Goal: Information Seeking & Learning: Learn about a topic

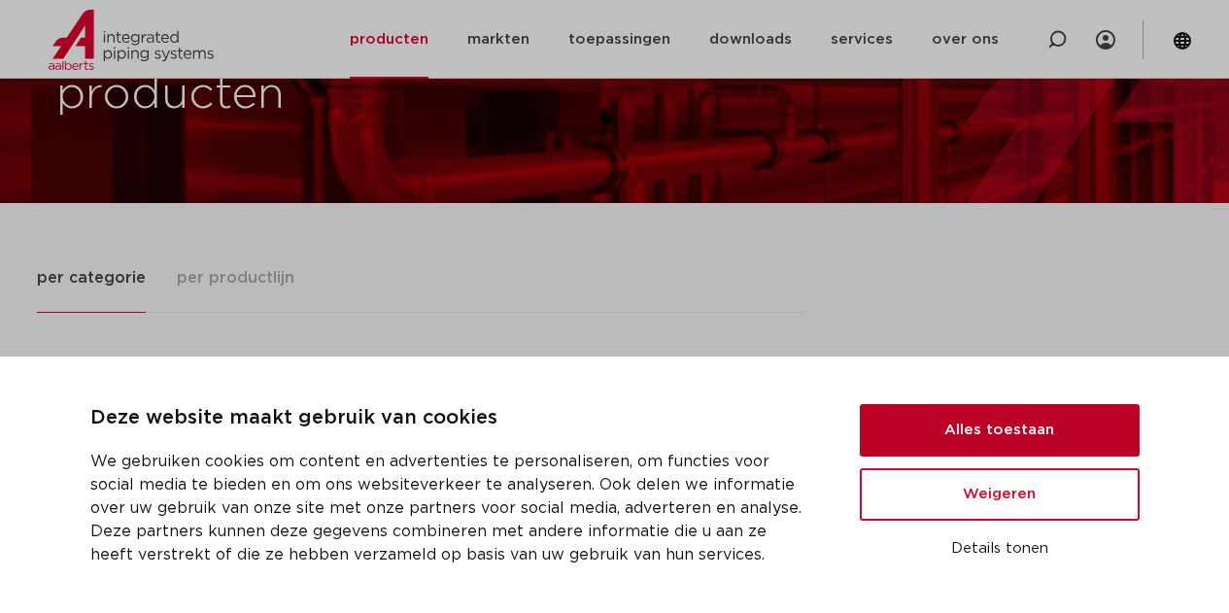
click at [1015, 428] on button "Alles toestaan" at bounding box center [1000, 430] width 280 height 52
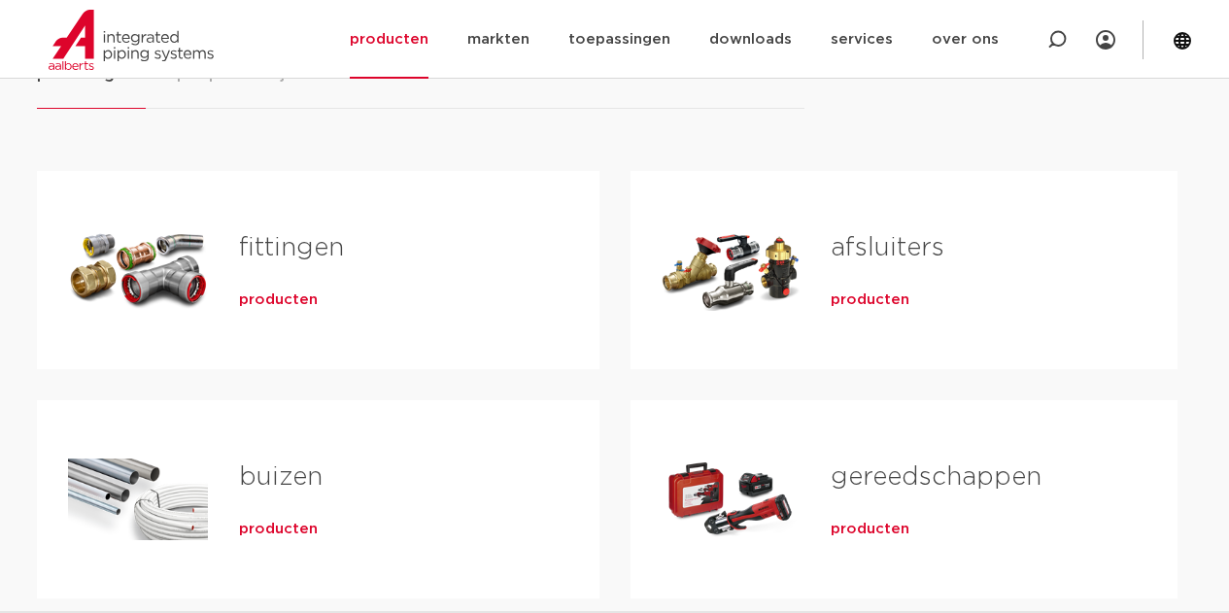
scroll to position [329, 0]
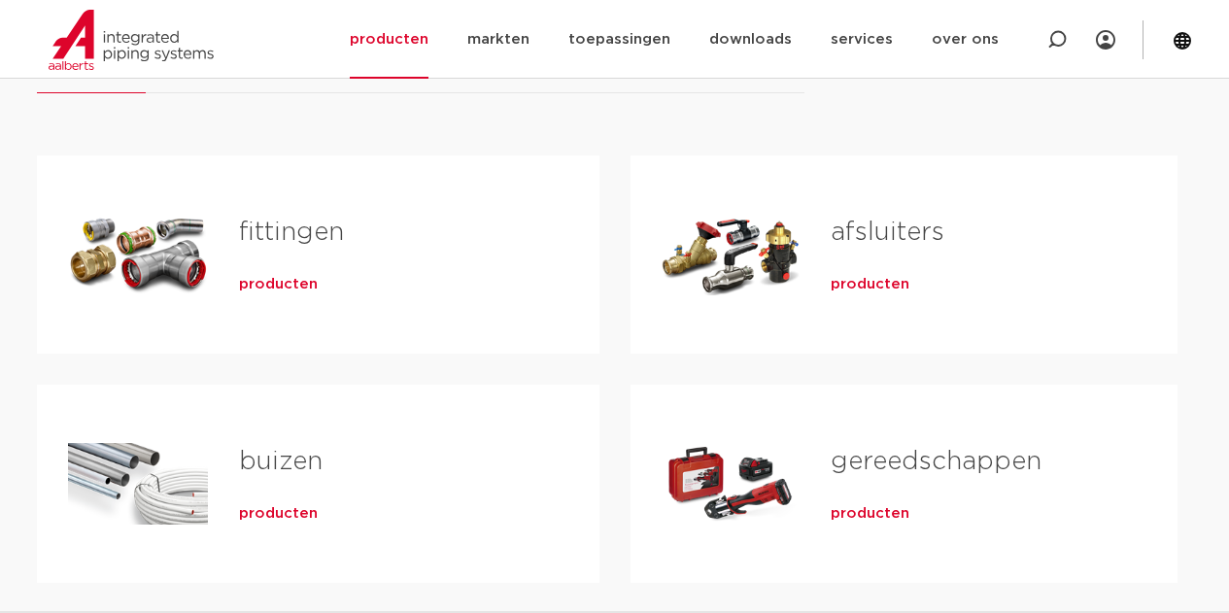
click at [871, 279] on span "producten" at bounding box center [870, 284] width 79 height 19
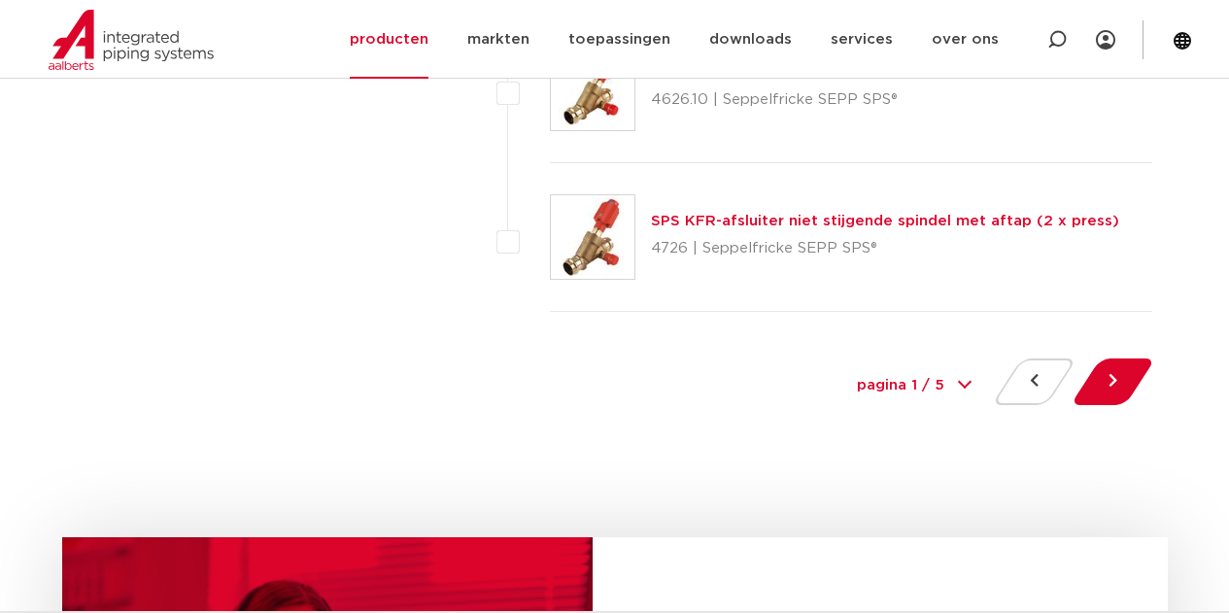
scroll to position [9020, 0]
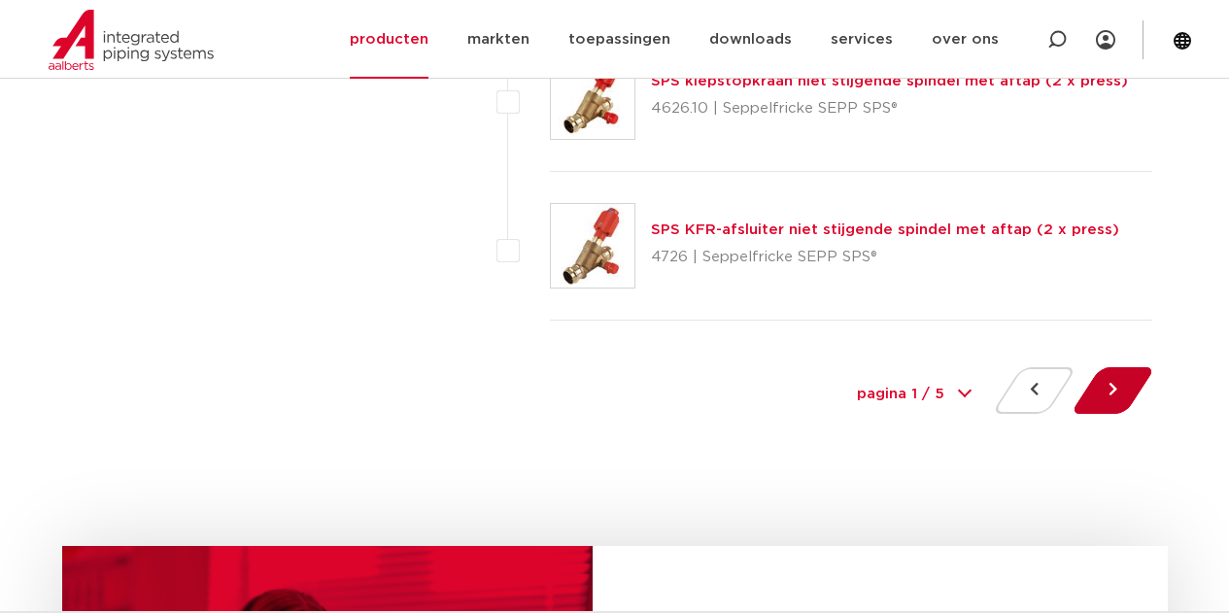
click at [1111, 396] on button at bounding box center [1112, 390] width 55 height 47
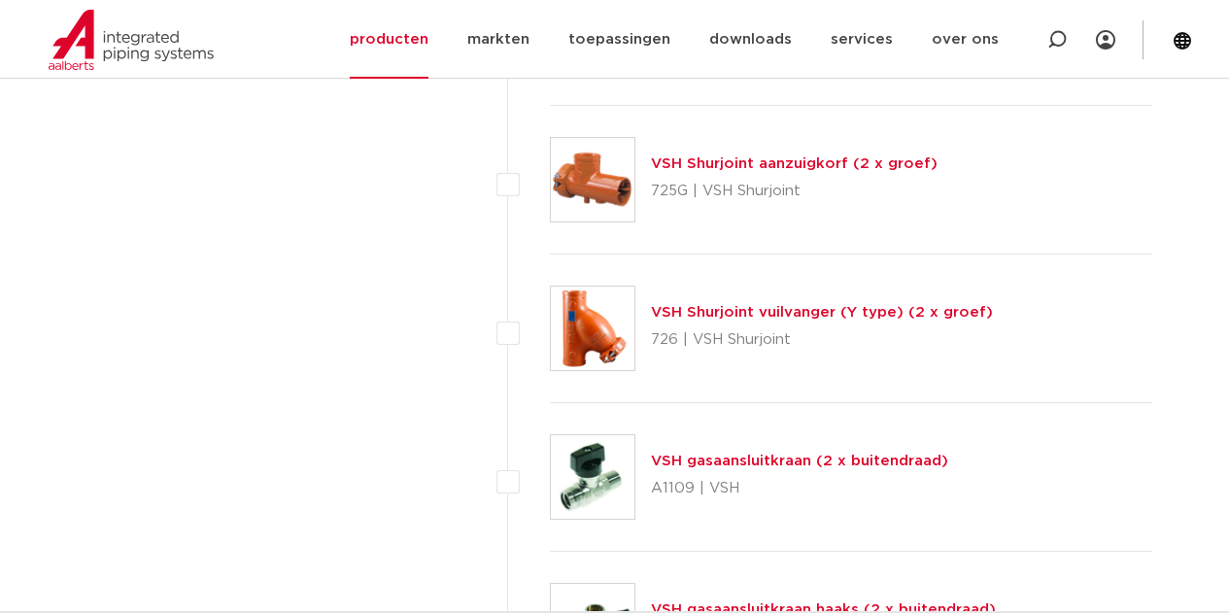
scroll to position [8361, 0]
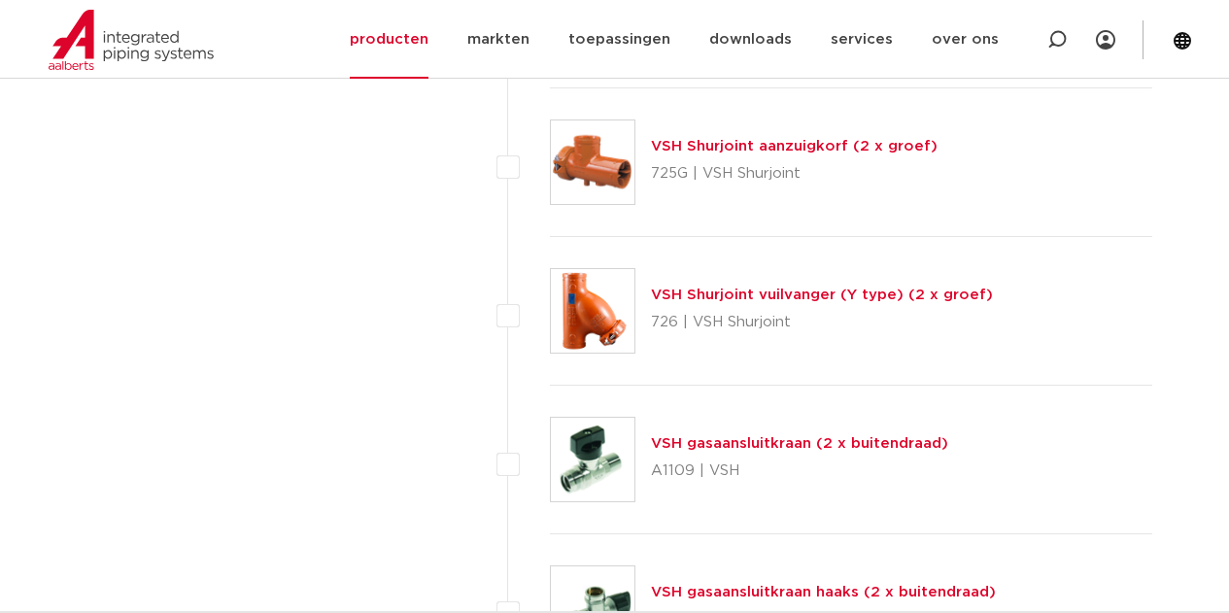
click at [750, 449] on link "VSH gasaansluitkraan (2 x buitendraad)" at bounding box center [799, 443] width 297 height 15
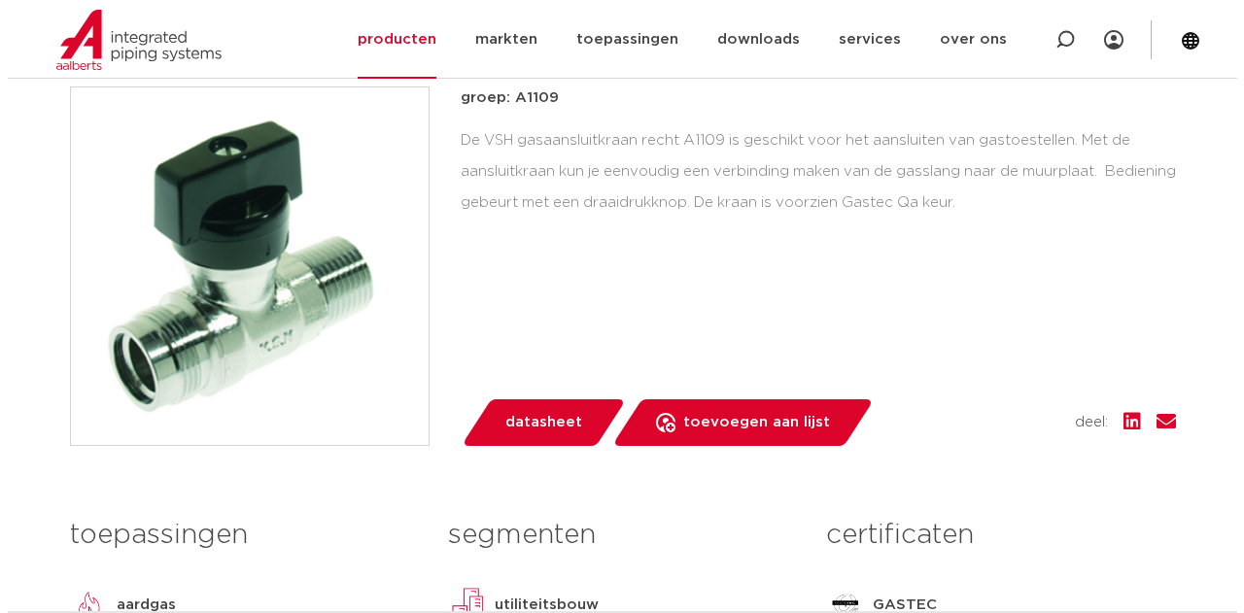
scroll to position [408, 0]
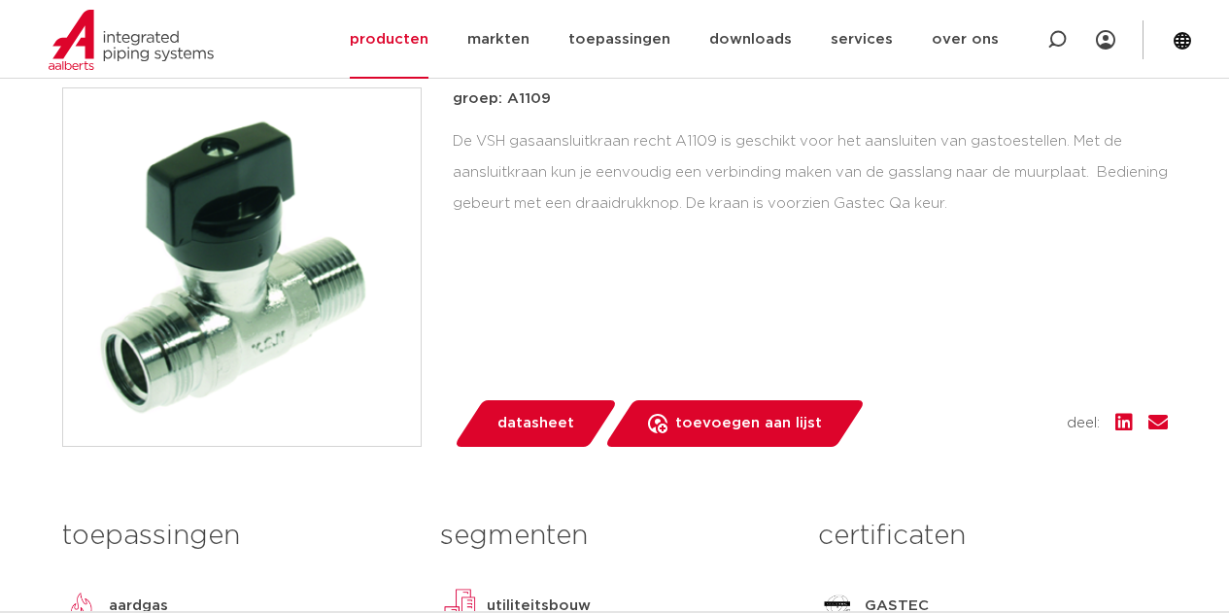
click at [240, 364] on img at bounding box center [242, 267] width 358 height 358
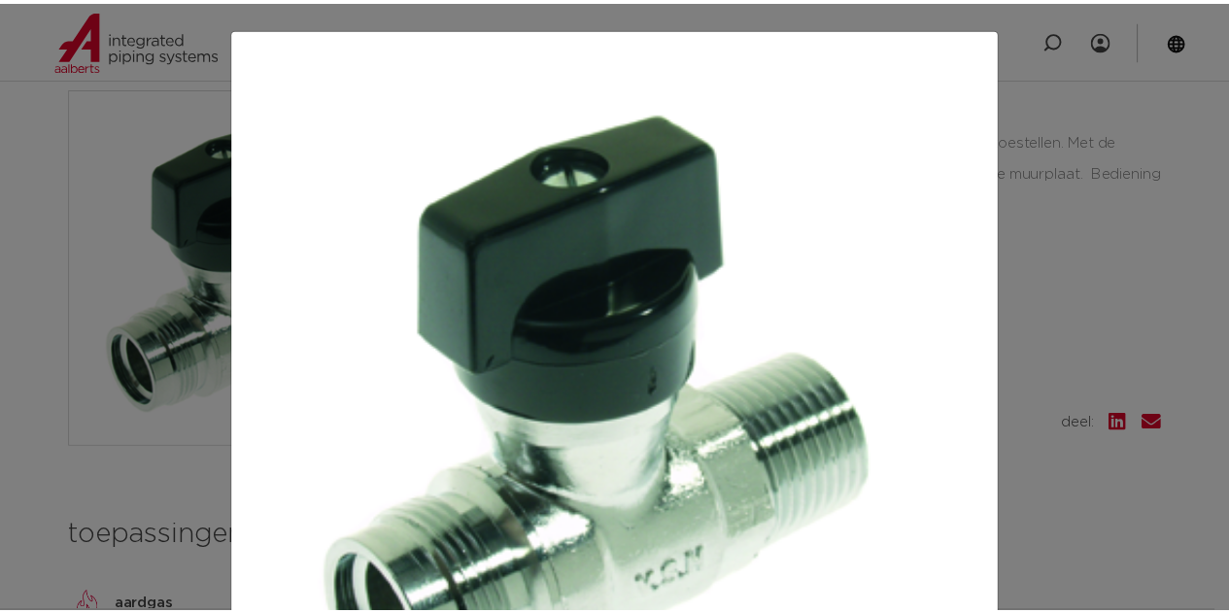
scroll to position [22, 0]
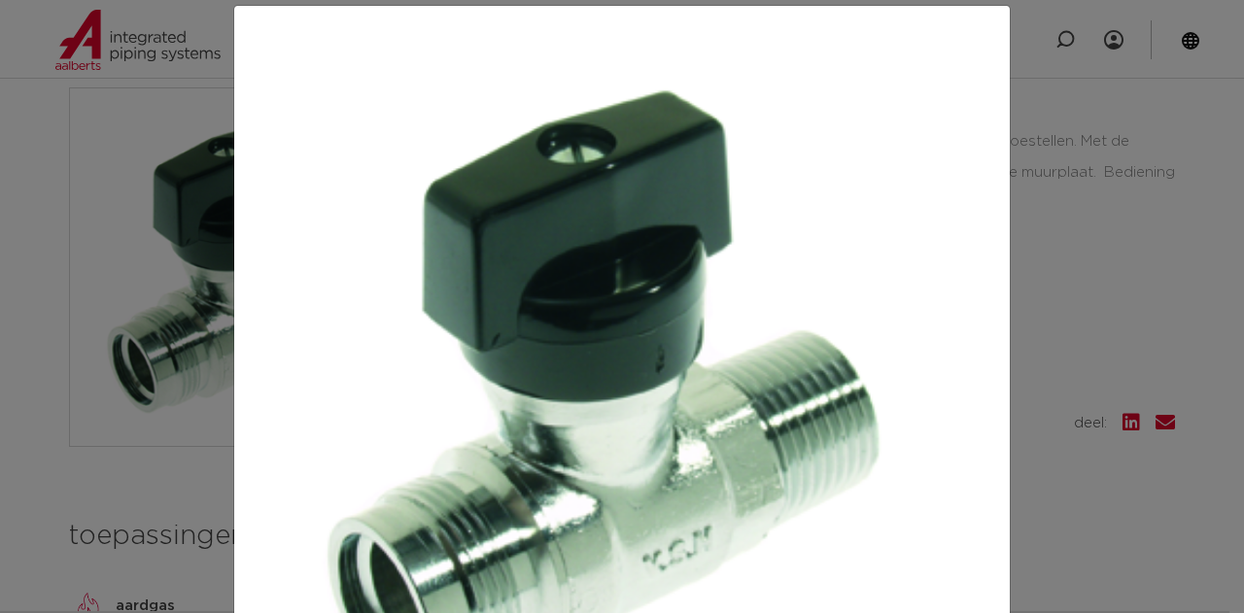
click at [1148, 236] on div at bounding box center [622, 306] width 1244 height 613
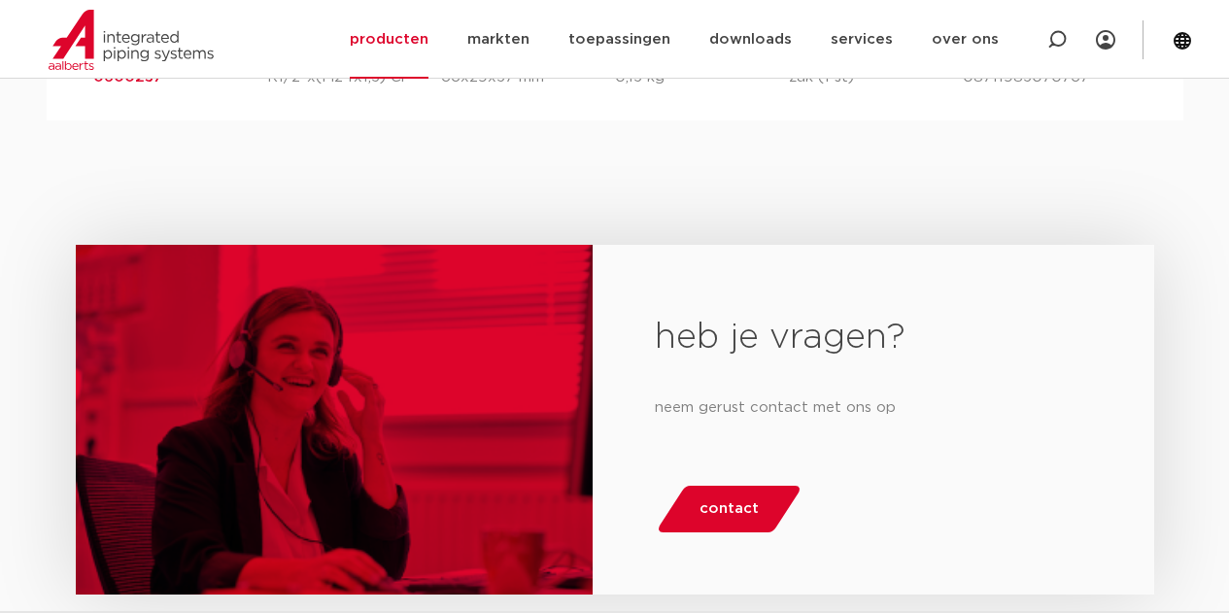
scroll to position [0, 0]
